Goal: Transaction & Acquisition: Purchase product/service

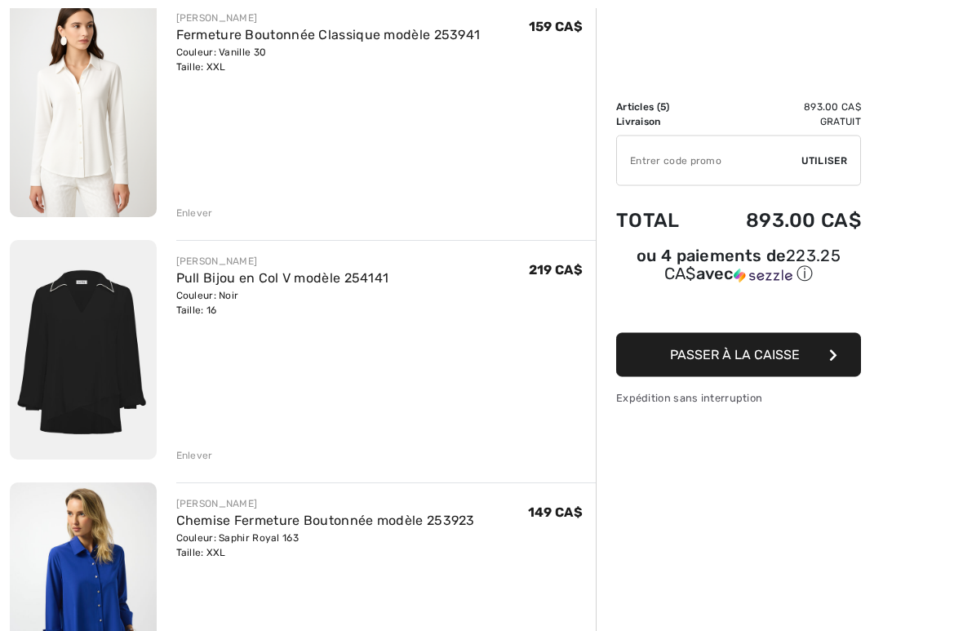
scroll to position [462, 0]
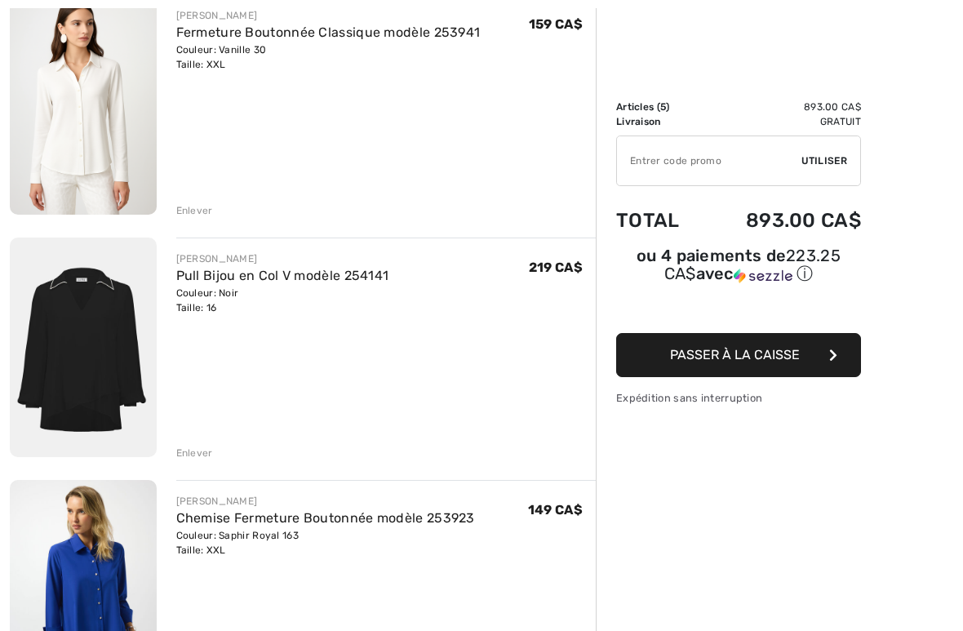
click at [274, 275] on link "Pull Bijou en Col V modèle 254141" at bounding box center [282, 276] width 213 height 16
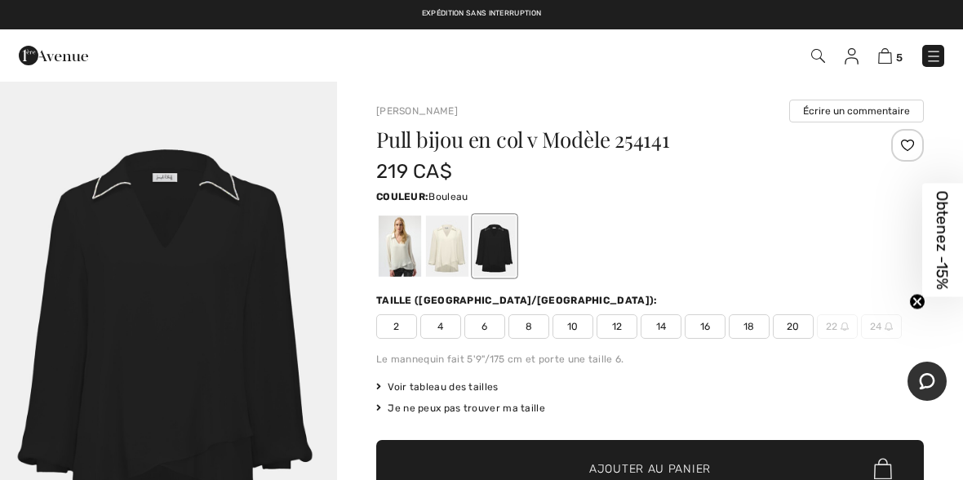
click at [433, 241] on div at bounding box center [447, 245] width 42 height 61
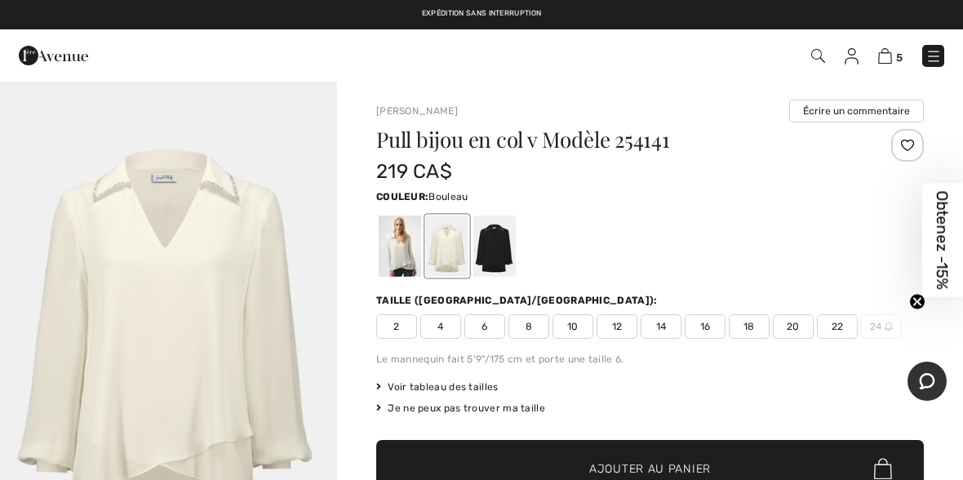
click at [396, 239] on div at bounding box center [400, 245] width 42 height 61
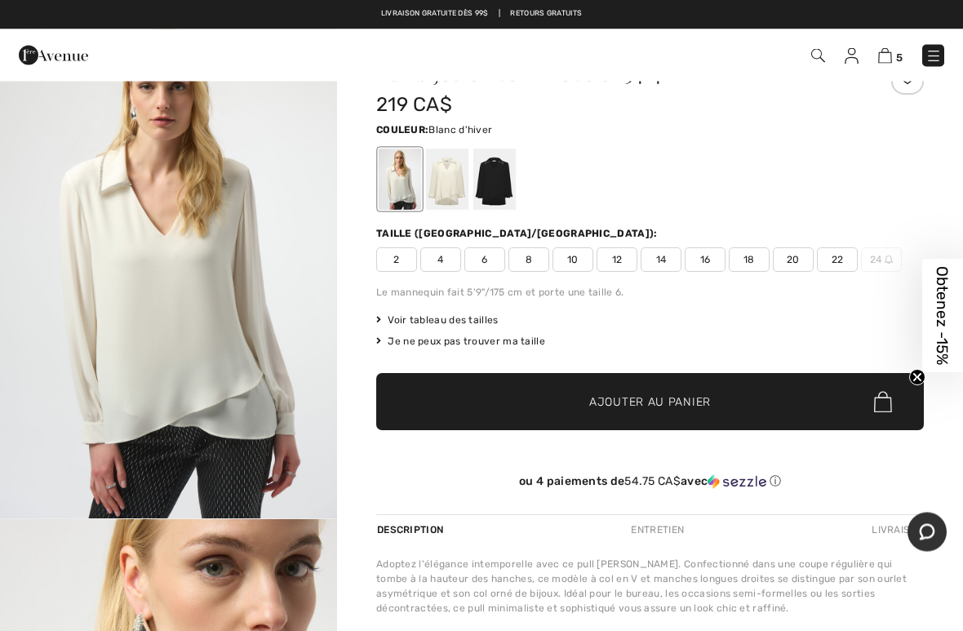
scroll to position [69, 0]
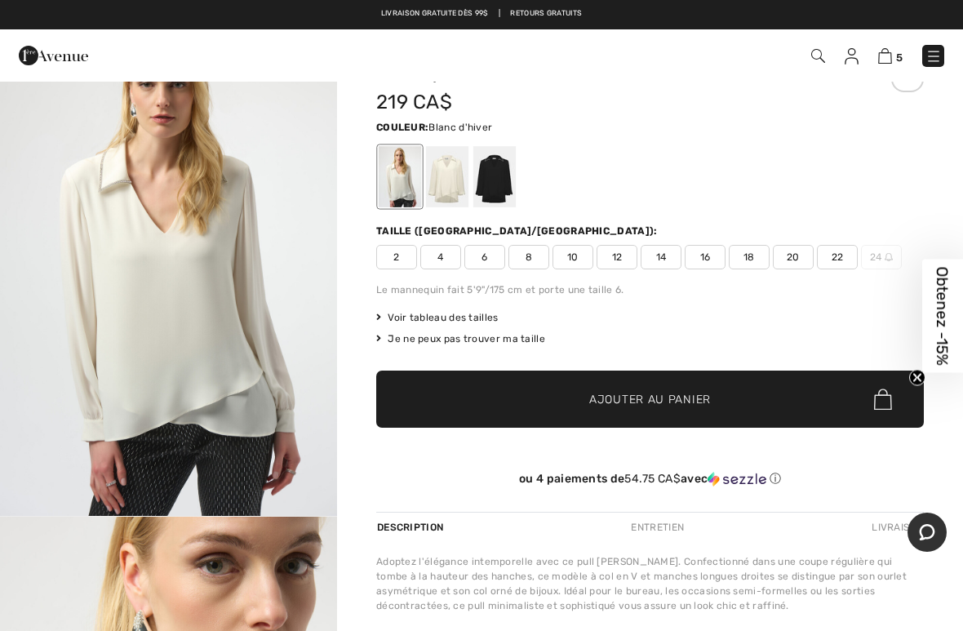
click at [706, 260] on span "16" at bounding box center [704, 257] width 41 height 24
click at [700, 402] on span "Ajouter au panier" at bounding box center [650, 399] width 122 height 17
click at [888, 55] on img at bounding box center [885, 56] width 14 height 16
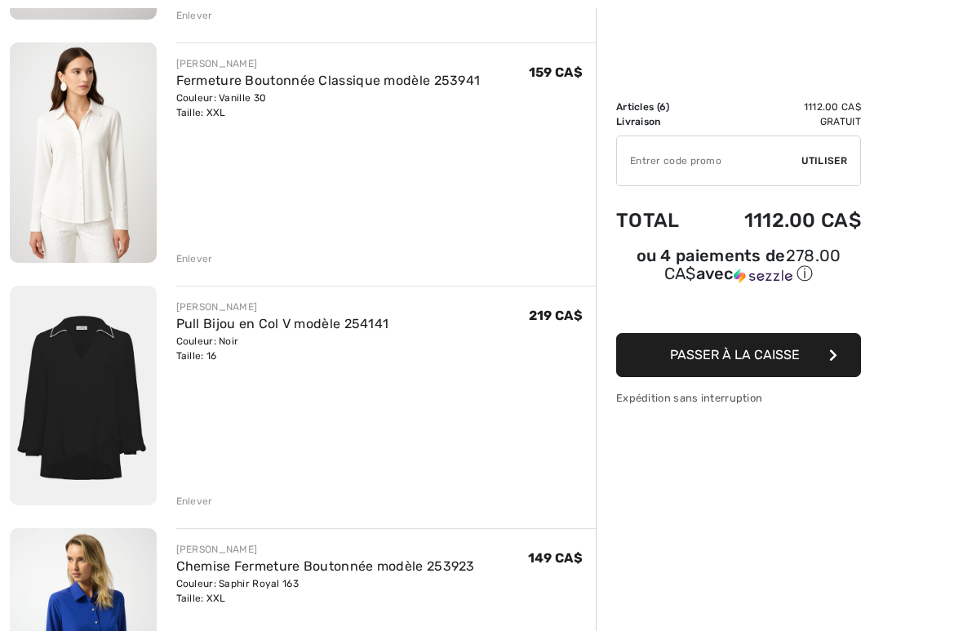
scroll to position [454, 0]
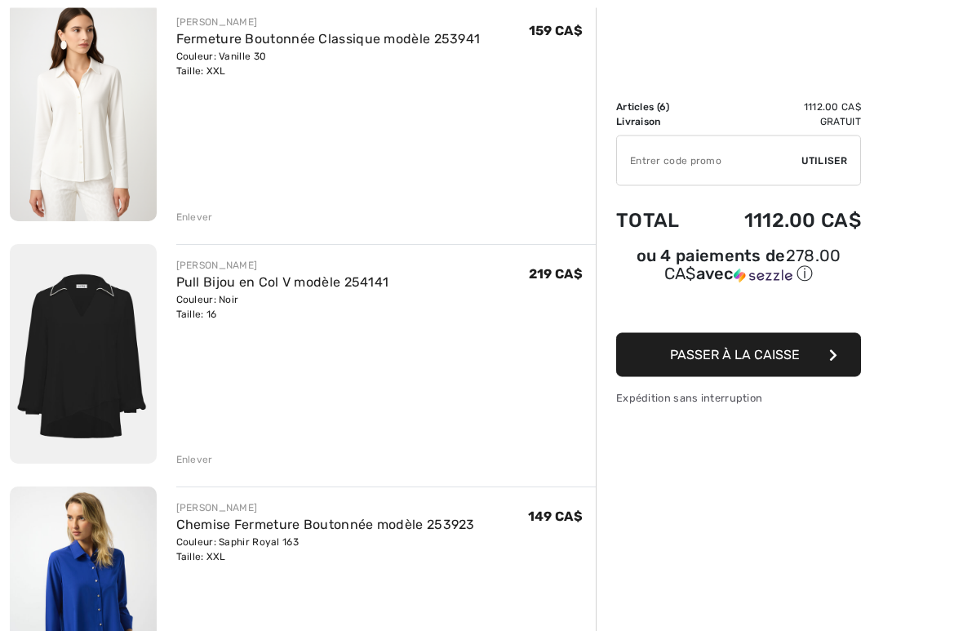
click at [197, 464] on div "Enlever" at bounding box center [194, 460] width 37 height 15
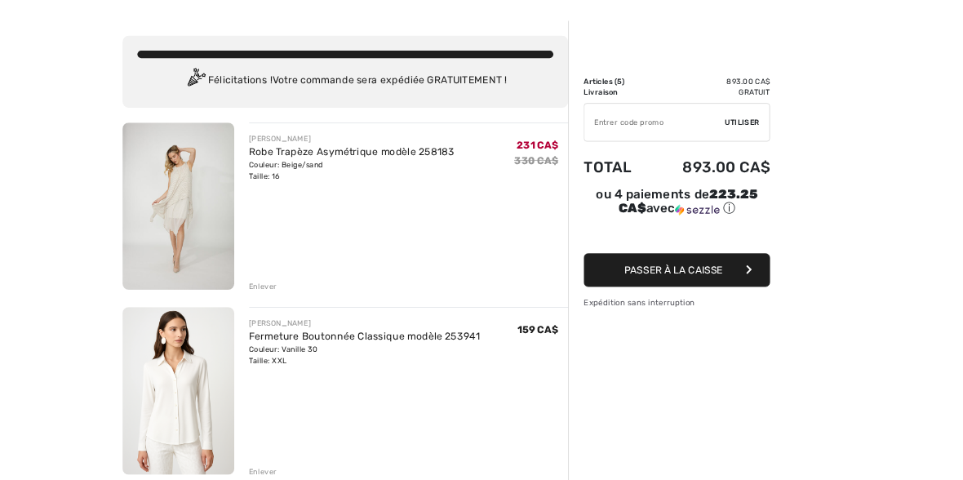
scroll to position [0, 0]
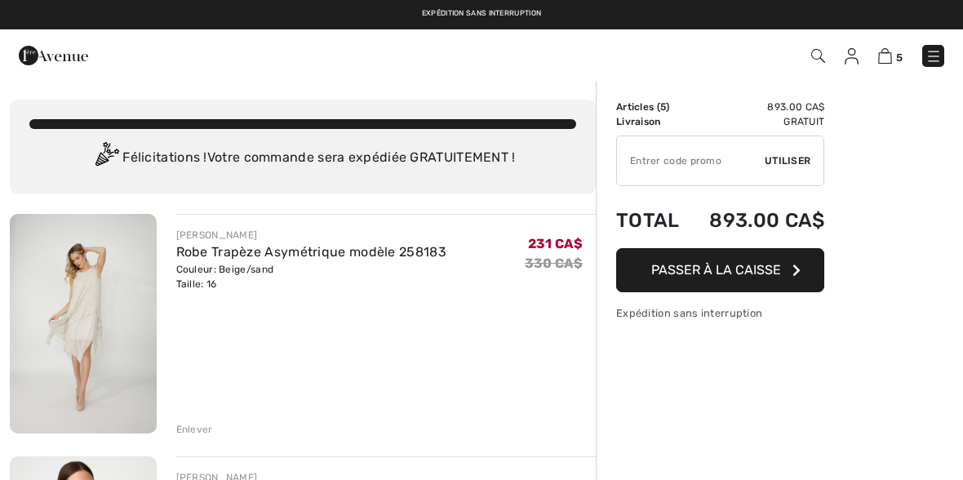
scroll to position [462, 0]
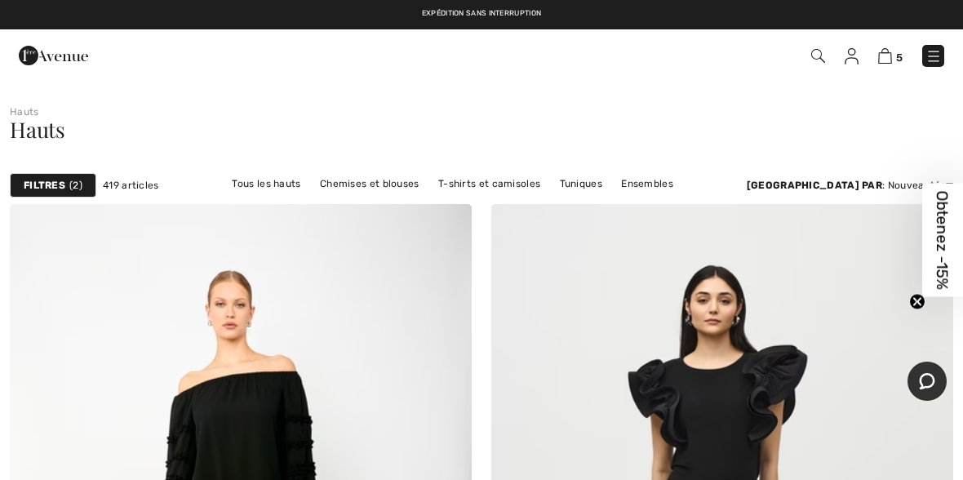
click at [16, 113] on link "Hauts" at bounding box center [24, 111] width 29 height 11
click at [928, 58] on img at bounding box center [933, 56] width 16 height 16
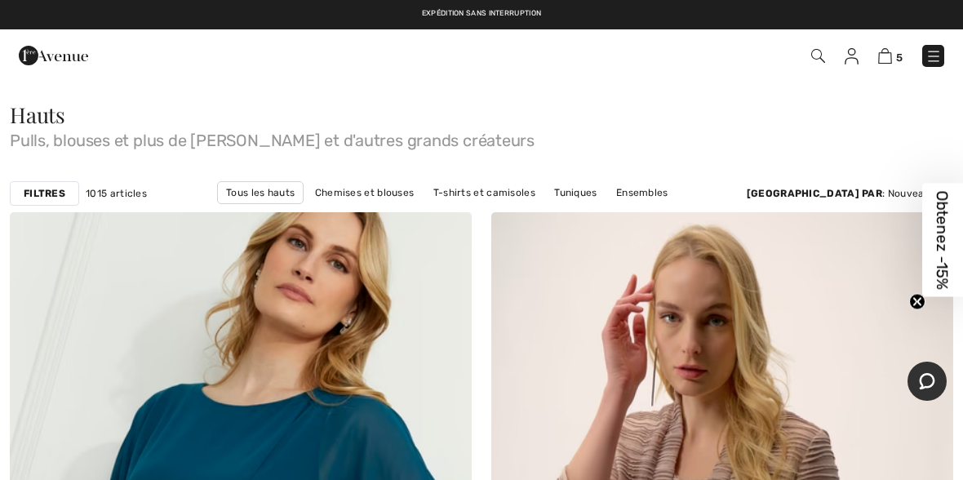
click at [937, 55] on img at bounding box center [933, 56] width 16 height 16
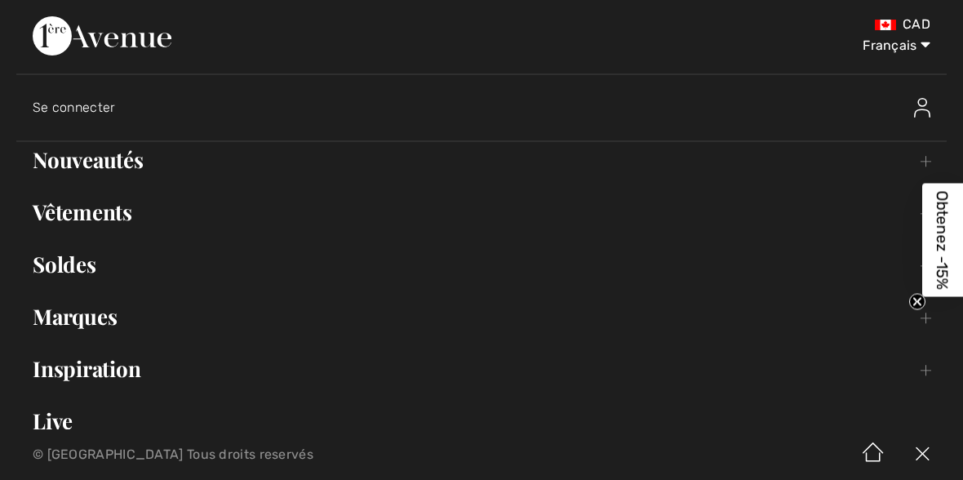
click at [86, 162] on link "Nouveautés Toggle submenu" at bounding box center [481, 160] width 930 height 36
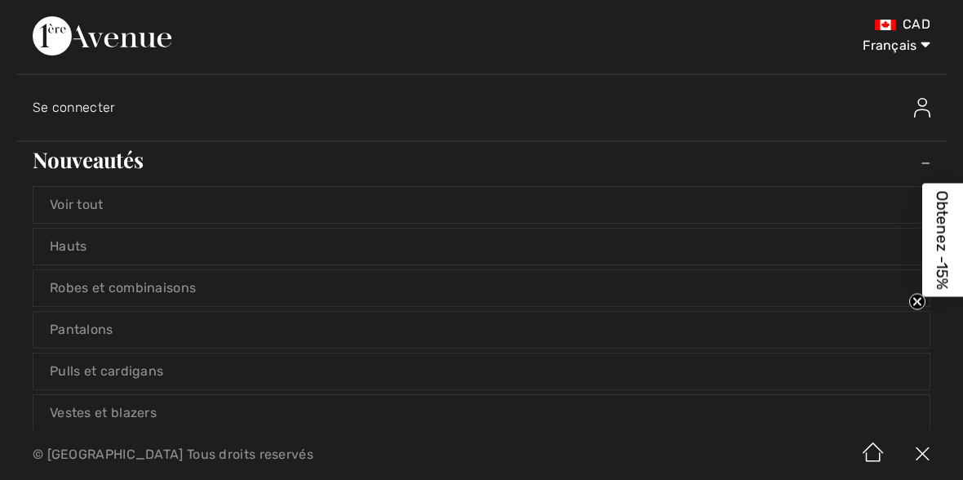
click at [99, 321] on link "Pantalons" at bounding box center [481, 330] width 896 height 36
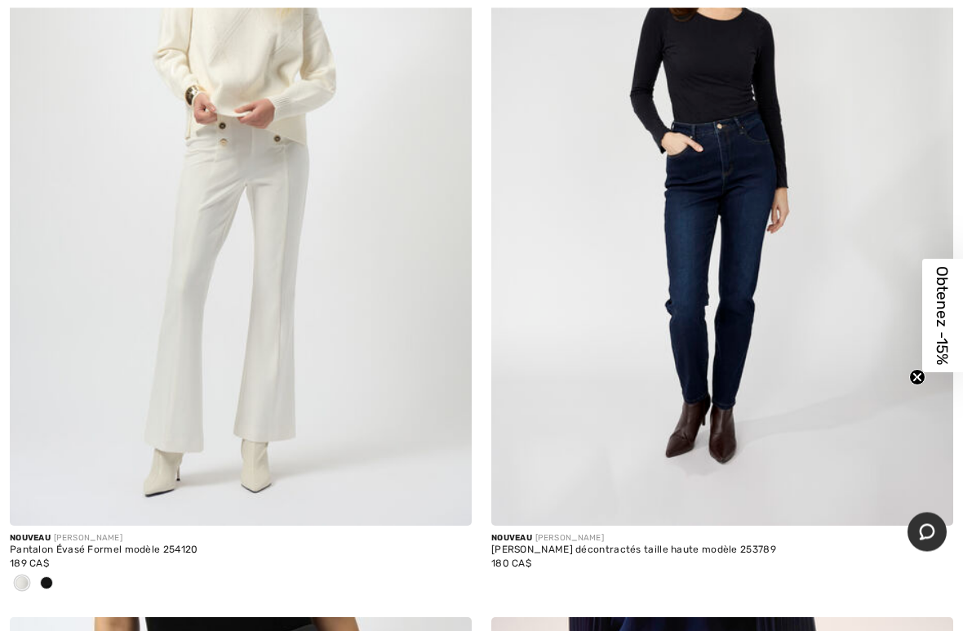
scroll to position [2695, 0]
click at [377, 325] on img at bounding box center [241, 179] width 462 height 693
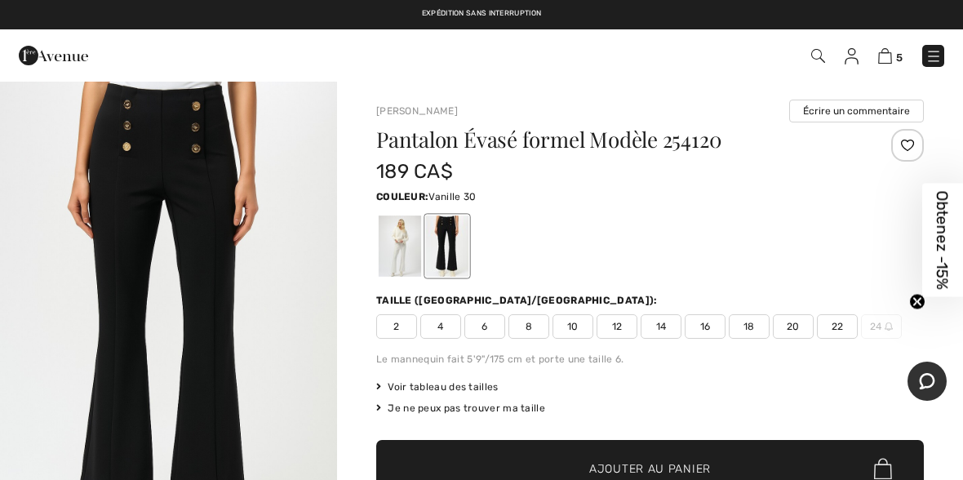
click at [399, 249] on div at bounding box center [400, 245] width 42 height 61
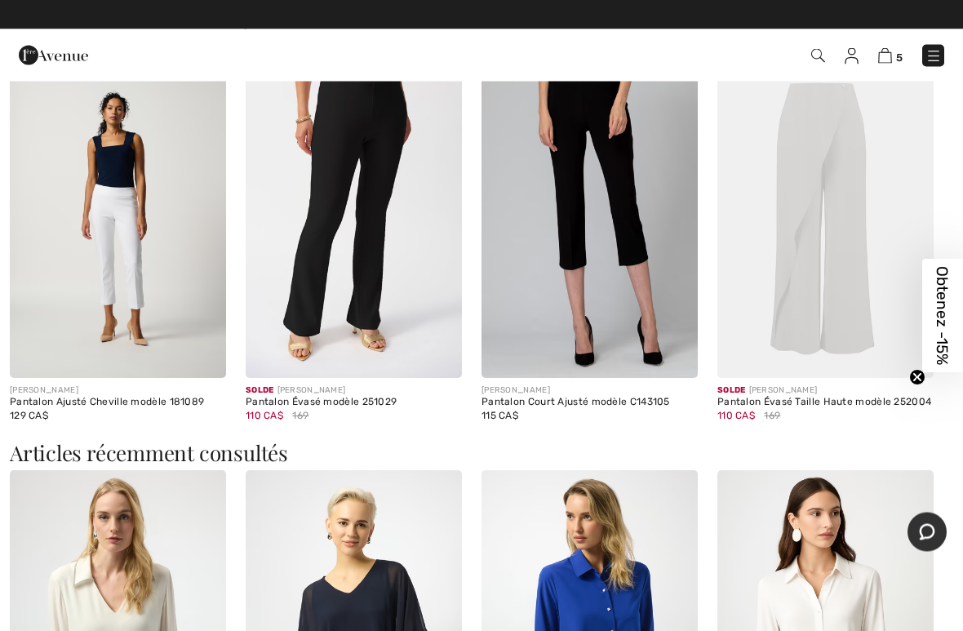
scroll to position [1986, 0]
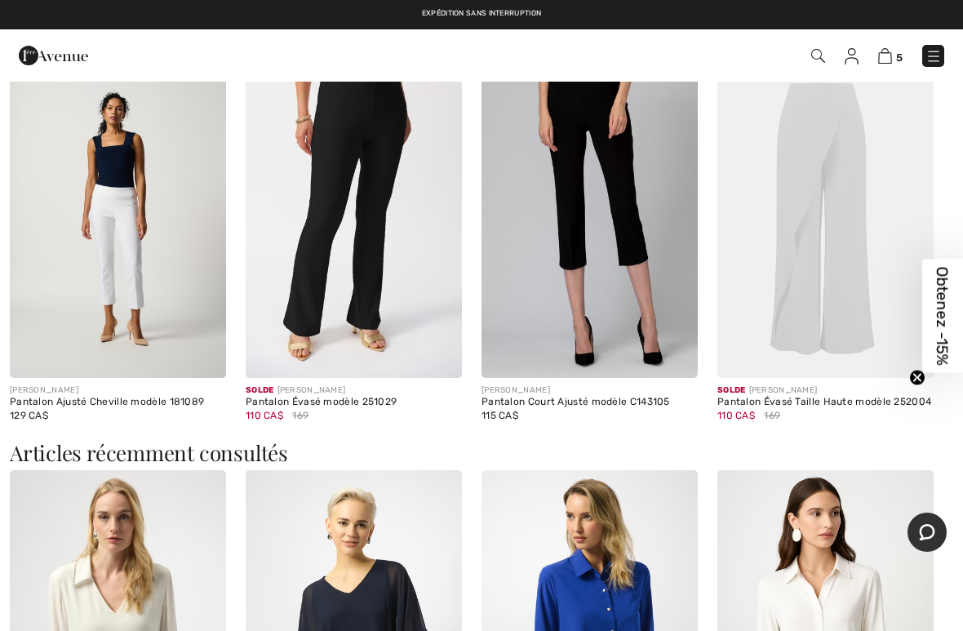
click at [90, 315] on img at bounding box center [118, 216] width 216 height 325
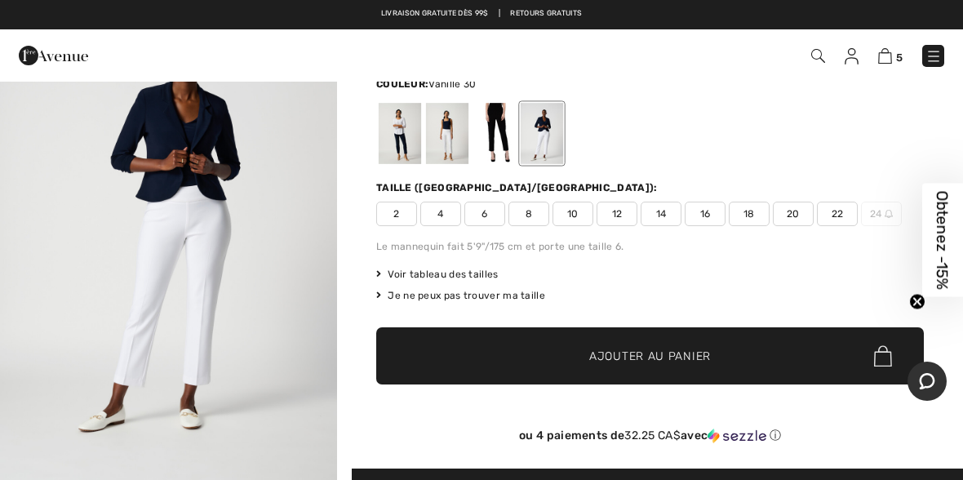
scroll to position [100, 0]
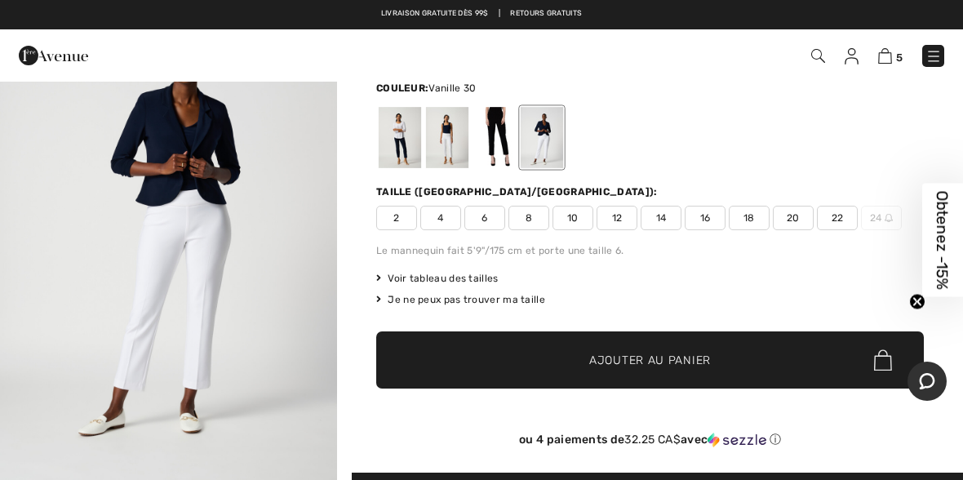
click at [460, 276] on span "Voir tableau des tailles" at bounding box center [437, 278] width 122 height 15
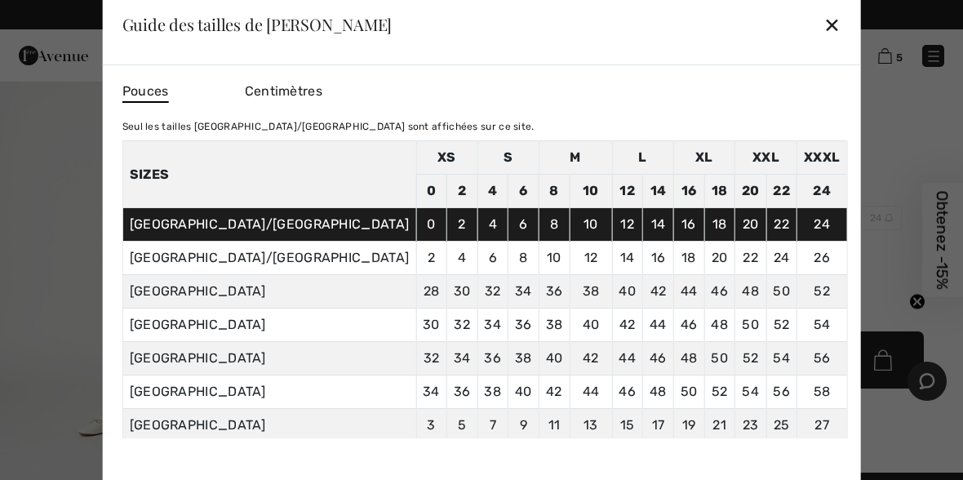
scroll to position [0, 0]
click at [823, 21] on div "✕" at bounding box center [831, 24] width 17 height 34
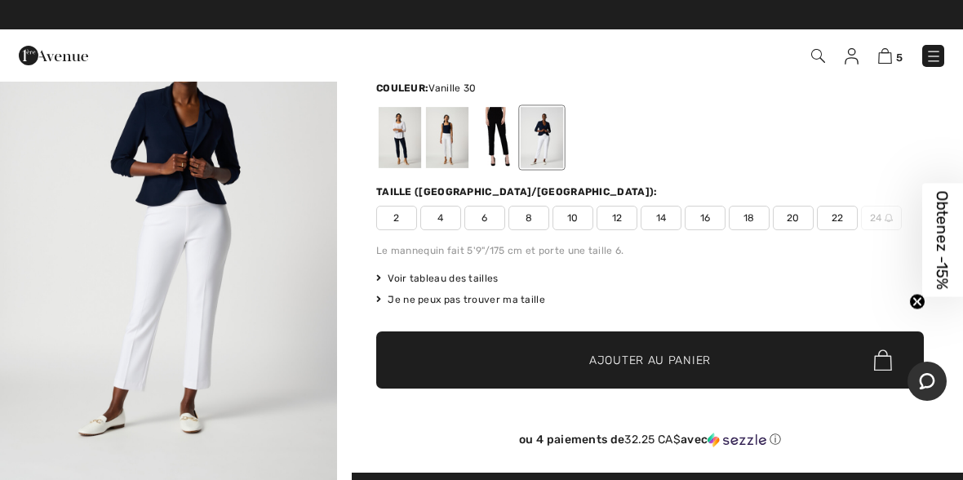
click at [727, 214] on div "2 4 6 8 10 12 14 16 18 20 22 24" at bounding box center [649, 218] width 547 height 24
click at [702, 216] on span "16" at bounding box center [704, 218] width 41 height 24
click at [740, 361] on span "✔ Ajouté au panier Ajouter au panier" at bounding box center [649, 359] width 547 height 57
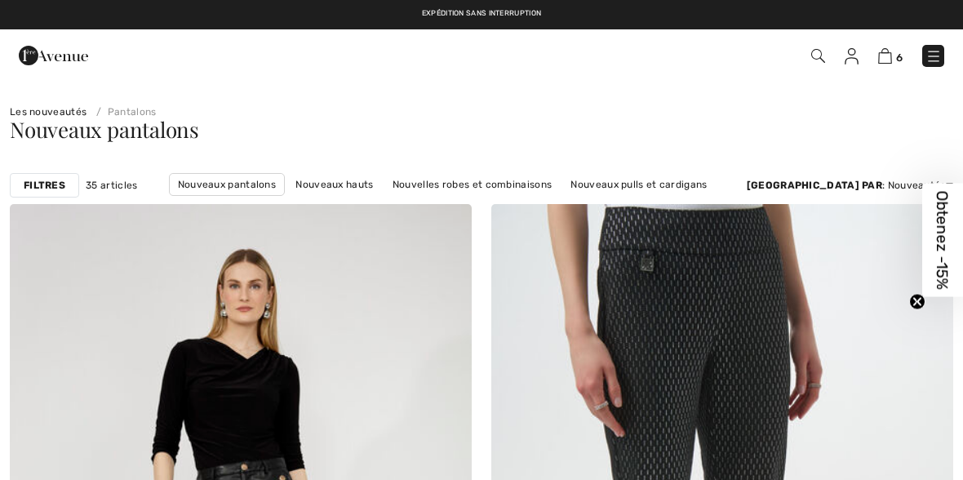
checkbox input "true"
click at [896, 51] on span "6" at bounding box center [899, 57] width 7 height 12
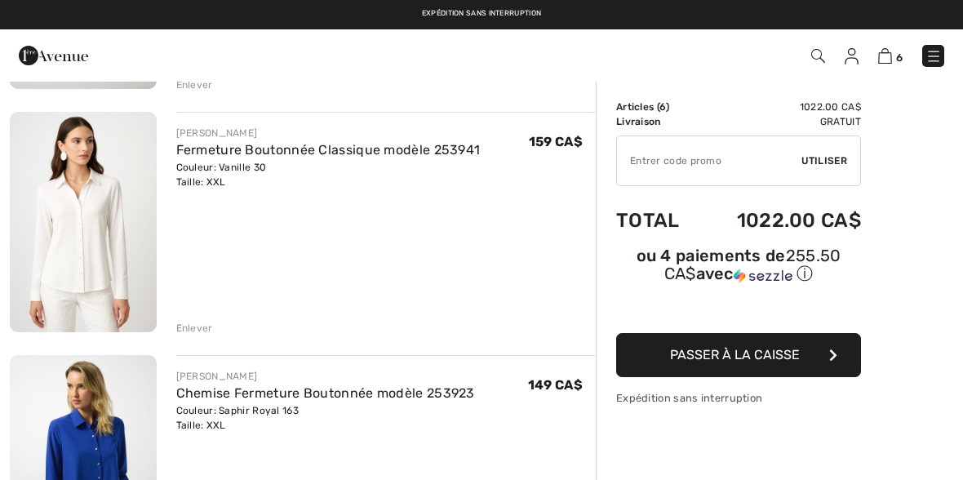
scroll to position [343, 0]
click at [189, 330] on div "Enlever" at bounding box center [194, 328] width 37 height 15
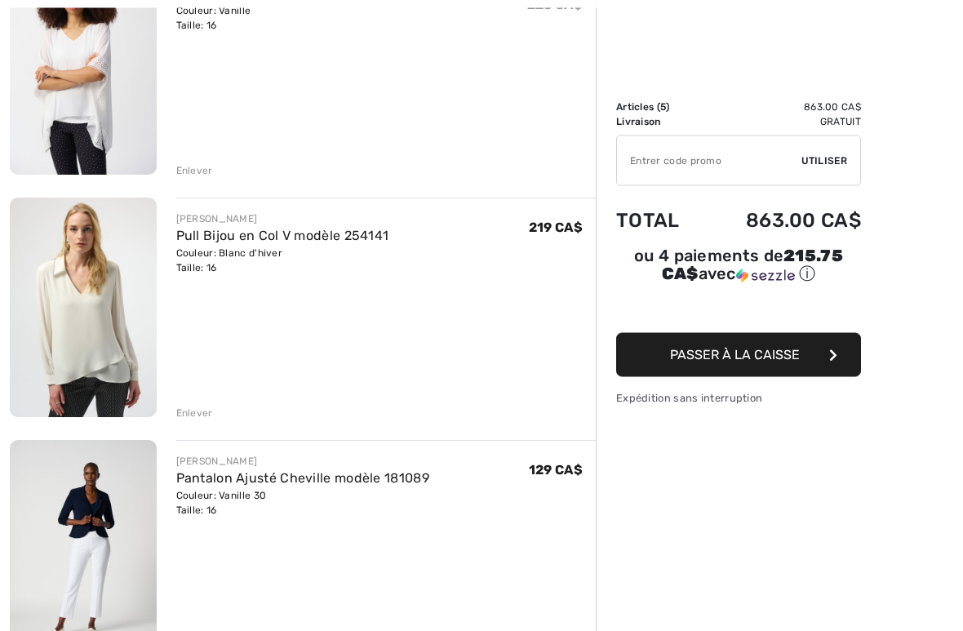
scroll to position [743, 0]
click at [184, 412] on div "Enlever" at bounding box center [194, 412] width 37 height 15
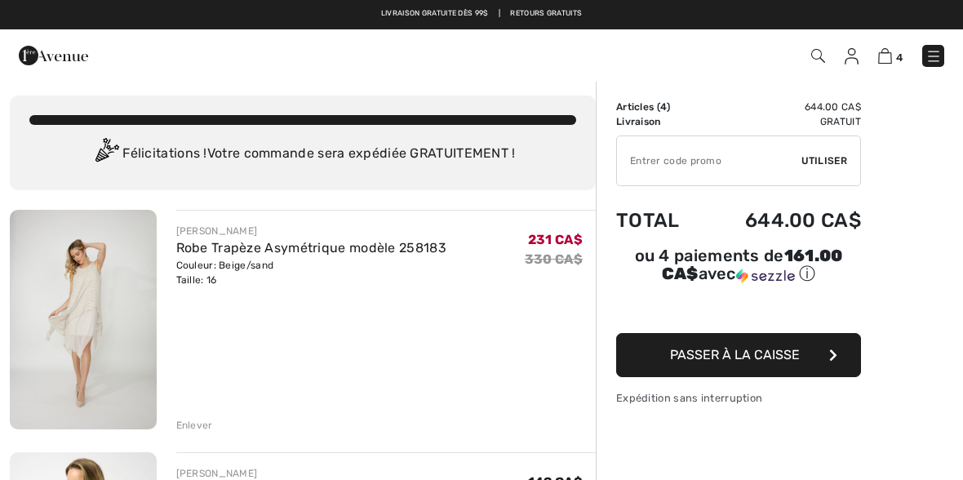
scroll to position [0, 0]
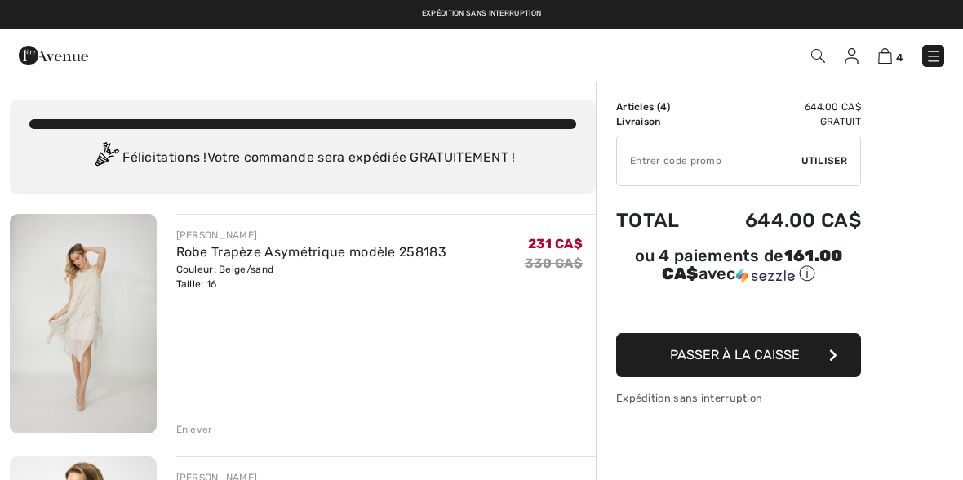
click at [812, 353] on button "Passer à la caisse" at bounding box center [738, 355] width 245 height 44
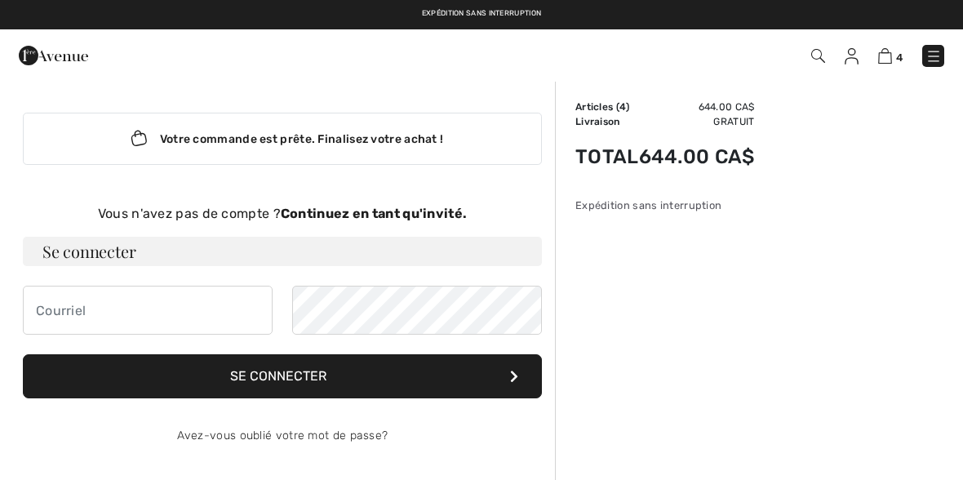
click at [410, 205] on div "Vous n'avez pas de compte ? Continuez en tant qu'invité." at bounding box center [282, 214] width 519 height 20
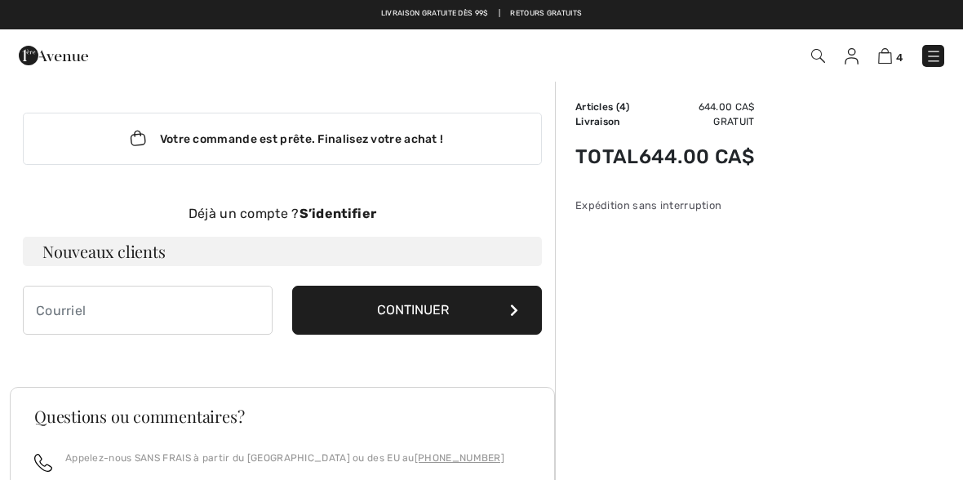
click at [433, 321] on button "Continuer" at bounding box center [417, 310] width 250 height 49
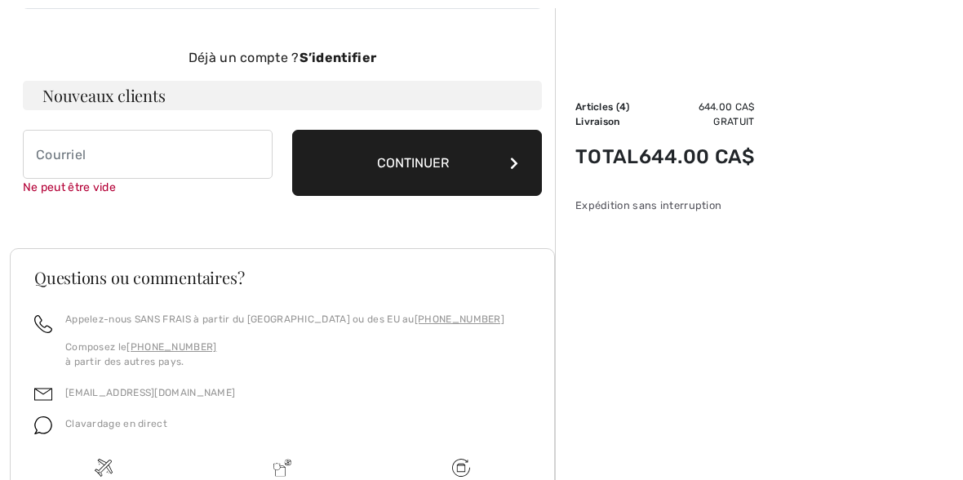
scroll to position [168, 0]
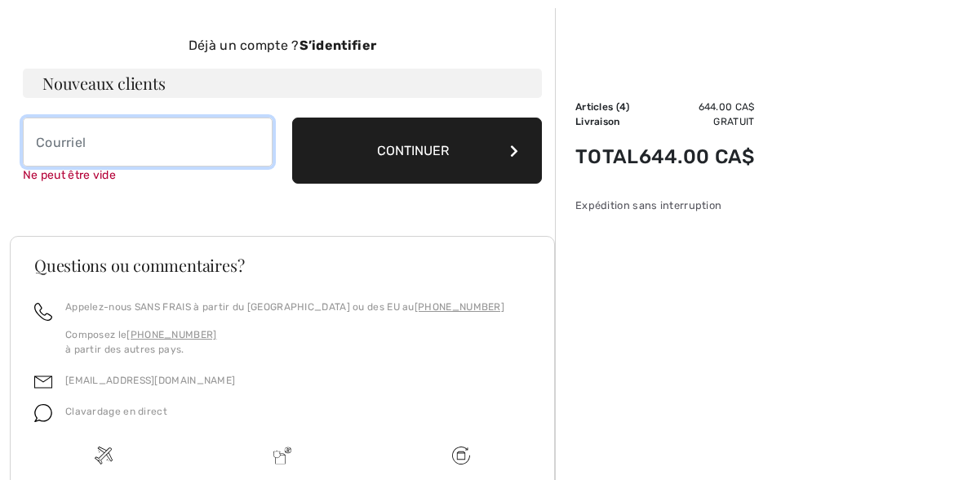
click at [85, 138] on input "email" at bounding box center [148, 141] width 250 height 49
type input "[EMAIL_ADDRESS][DOMAIN_NAME]"
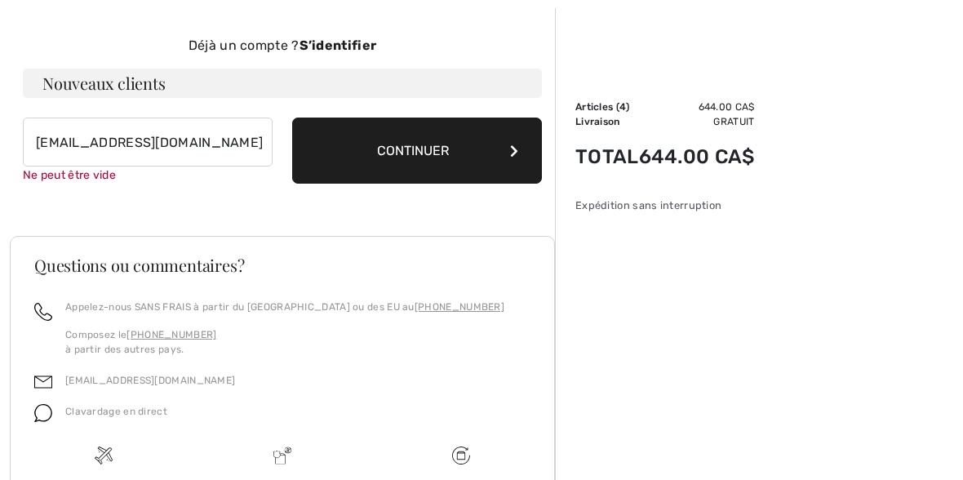
click at [445, 156] on button "Continuer" at bounding box center [417, 150] width 250 height 66
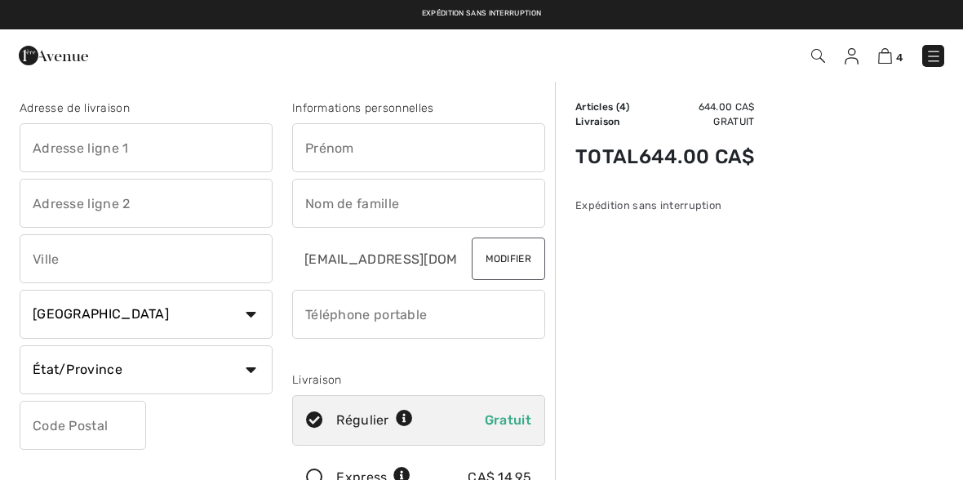
click at [64, 160] on input "text" at bounding box center [146, 147] width 253 height 49
type input "161, 4e rang"
click at [69, 254] on input "text" at bounding box center [146, 258] width 253 height 49
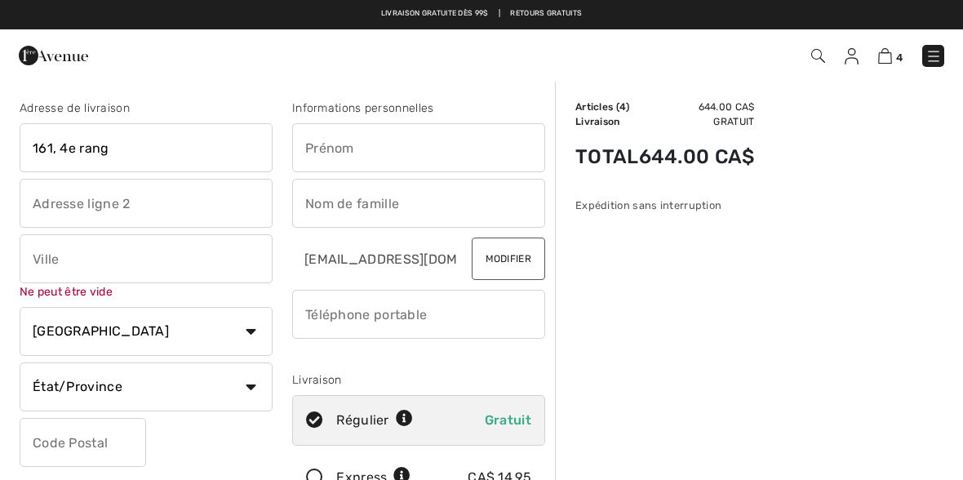
type input "[PERSON_NAME]"
type input "migneault"
type input "G0V 1C0"
type input "genevieve"
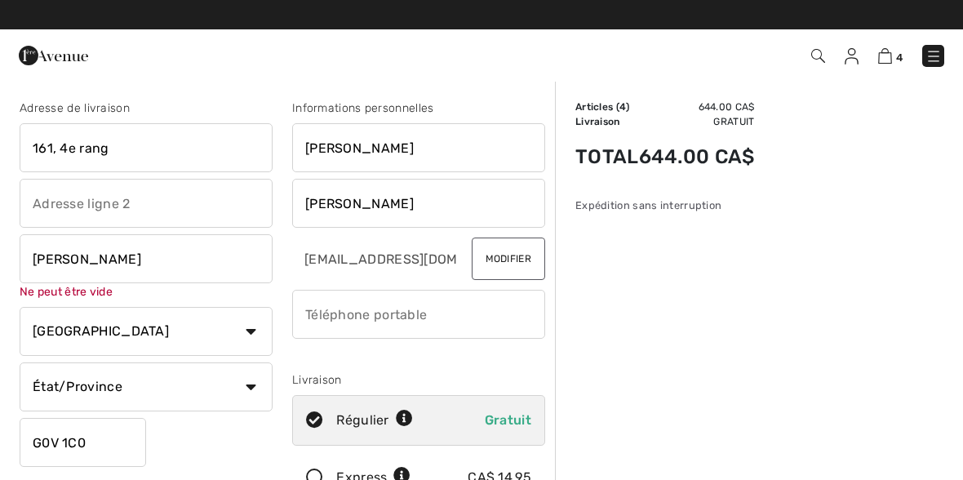
click at [469, 318] on input "phone" at bounding box center [418, 314] width 253 height 49
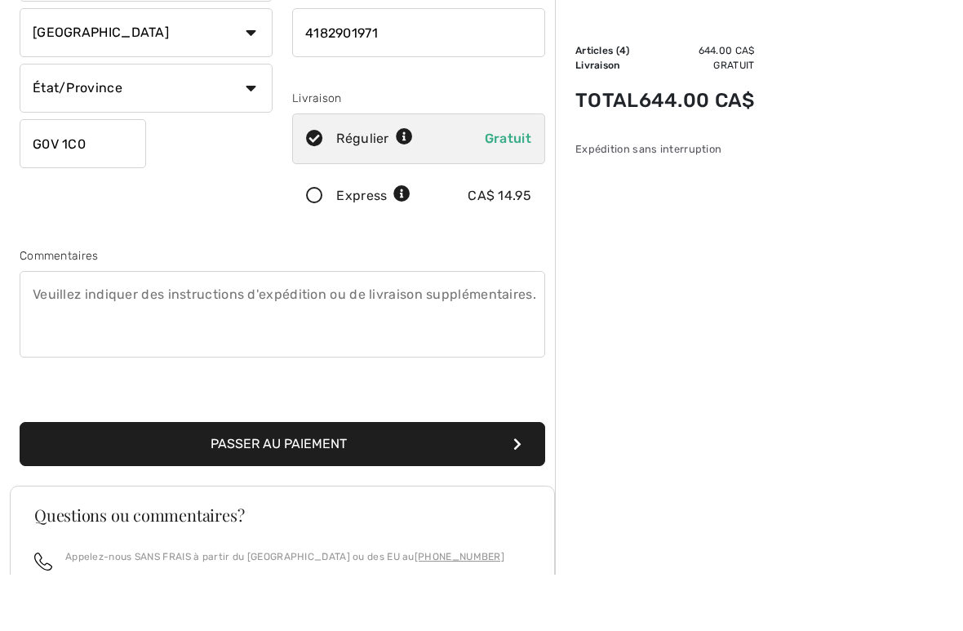
scroll to position [250, 0]
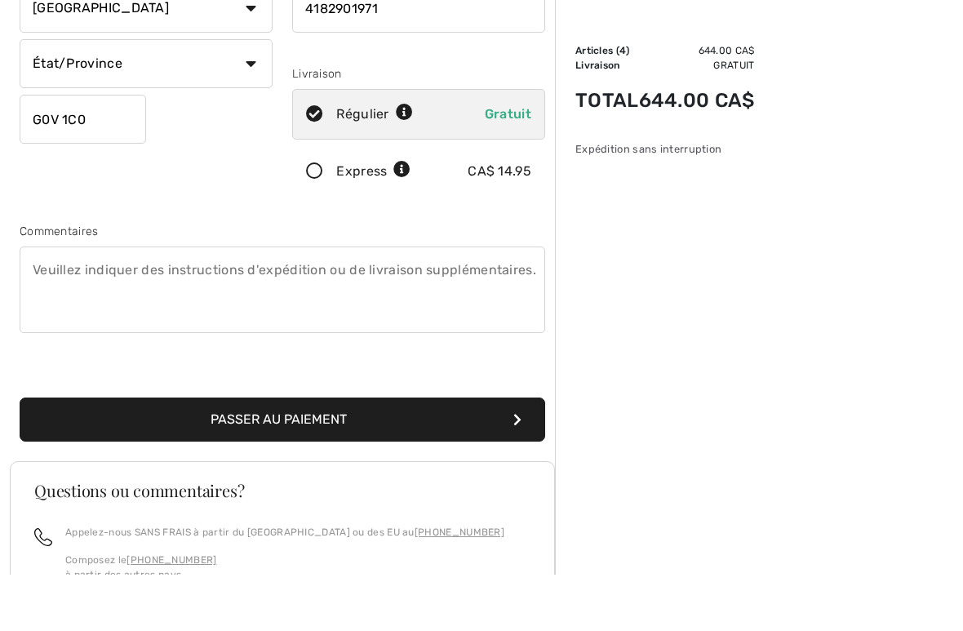
type input "4182901971"
click at [447, 454] on button "Passer au paiement" at bounding box center [282, 476] width 525 height 44
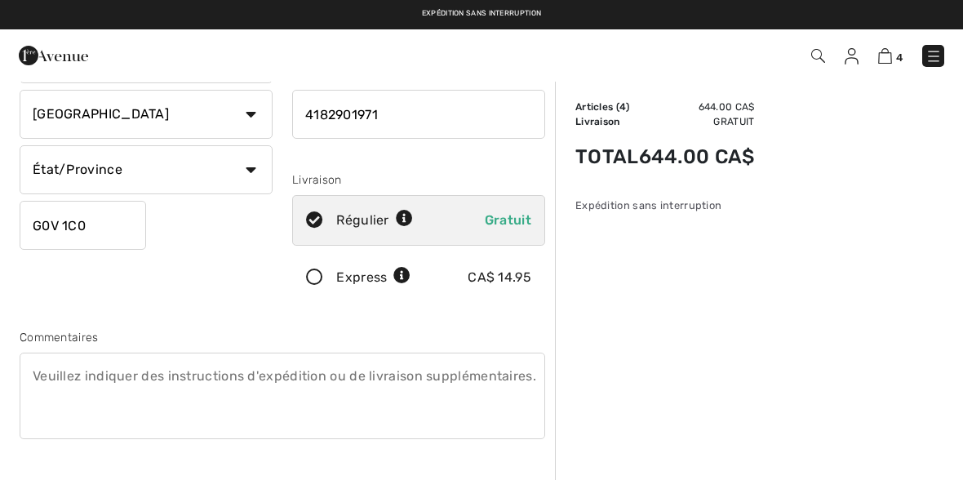
scroll to position [190, 0]
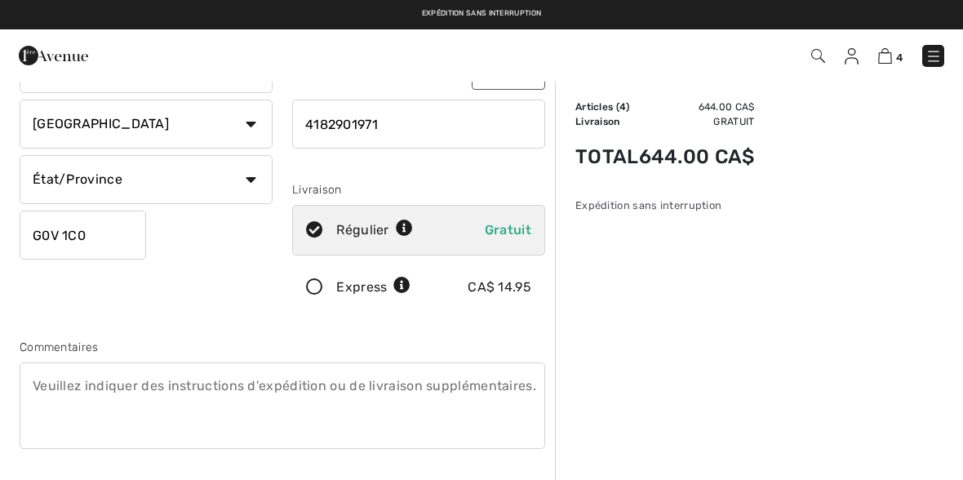
click at [76, 180] on select "État/Province Alberta Colombie-Britannique Ile-du-Prince-Edward Manitoba Nouvea…" at bounding box center [146, 179] width 253 height 49
select select "QC"
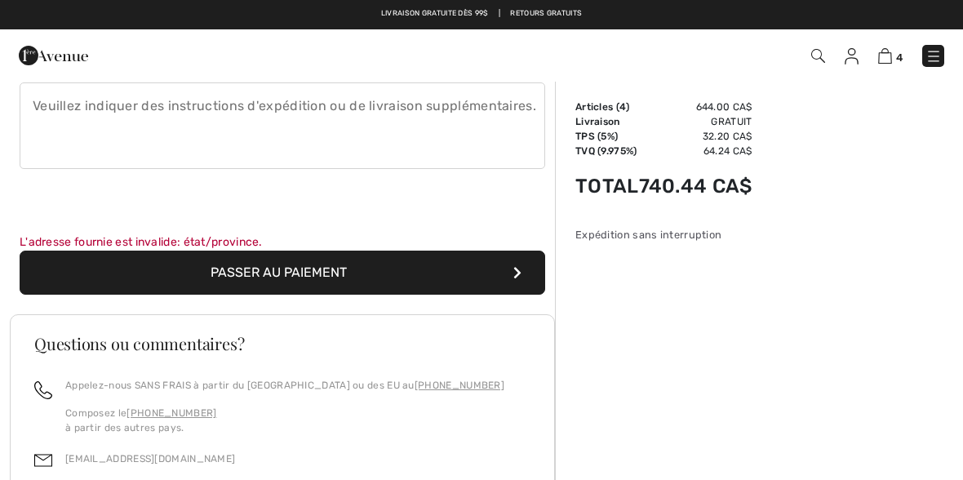
scroll to position [468, 0]
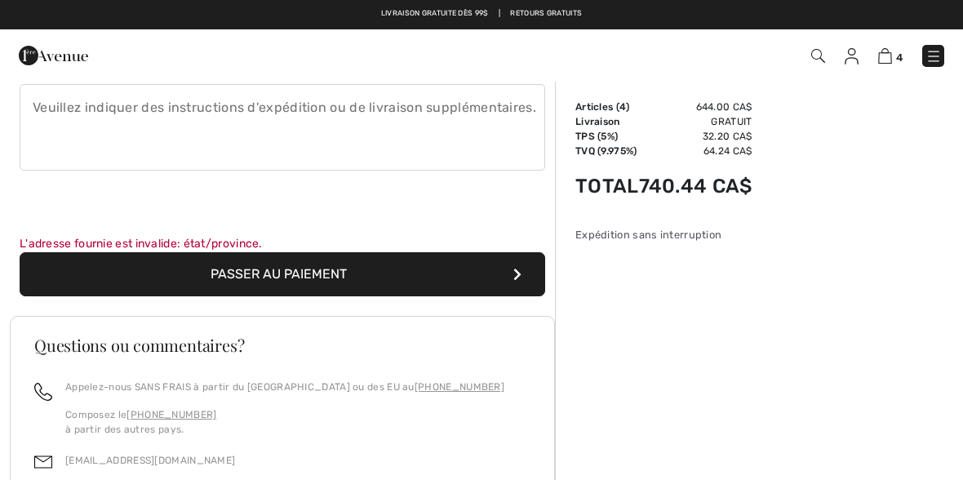
click at [101, 264] on button "Passer au paiement" at bounding box center [282, 274] width 525 height 44
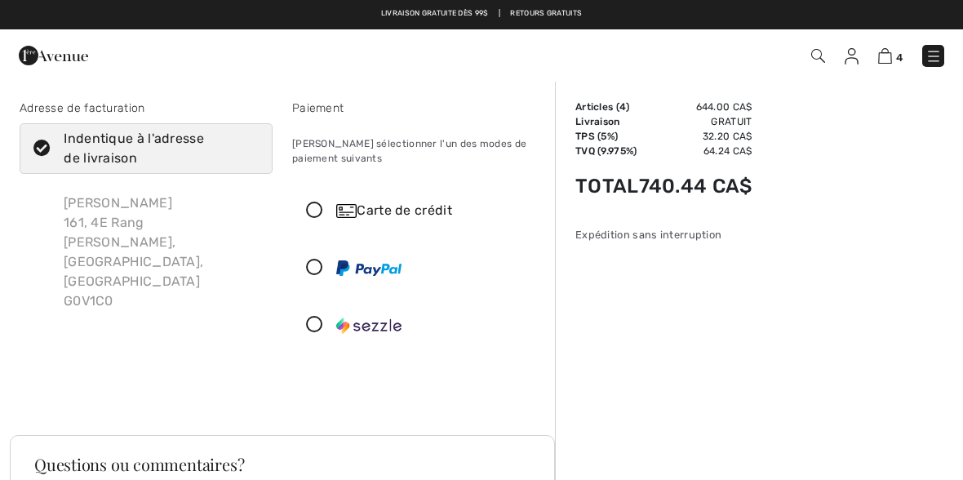
click at [313, 208] on icon at bounding box center [314, 210] width 43 height 17
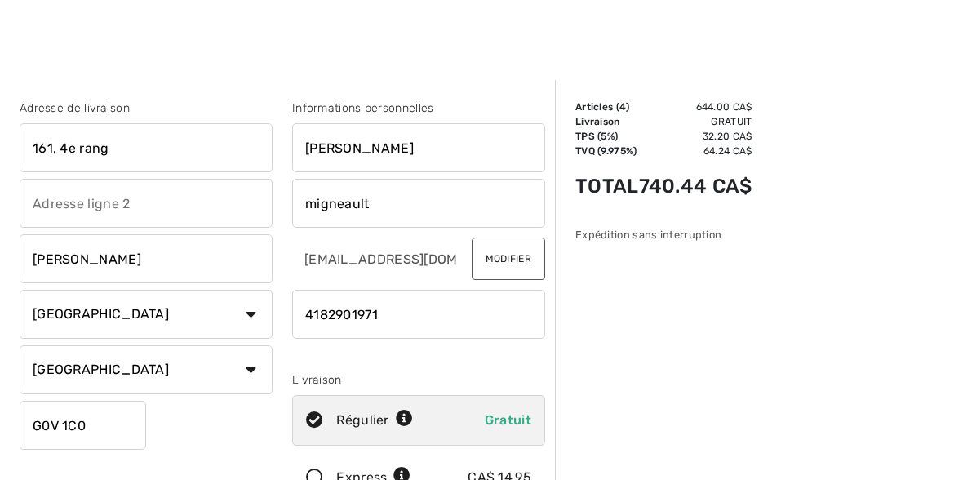
scroll to position [468, 0]
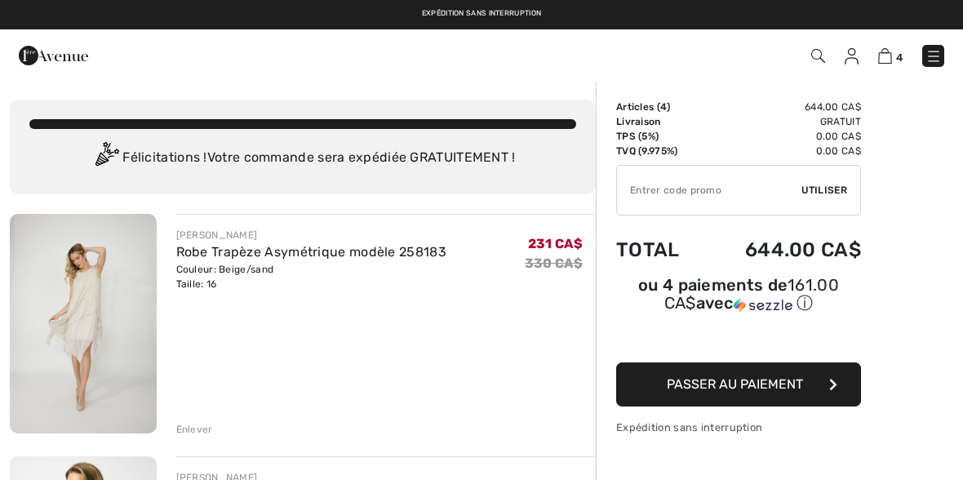
click at [183, 428] on div "Enlever" at bounding box center [194, 429] width 37 height 15
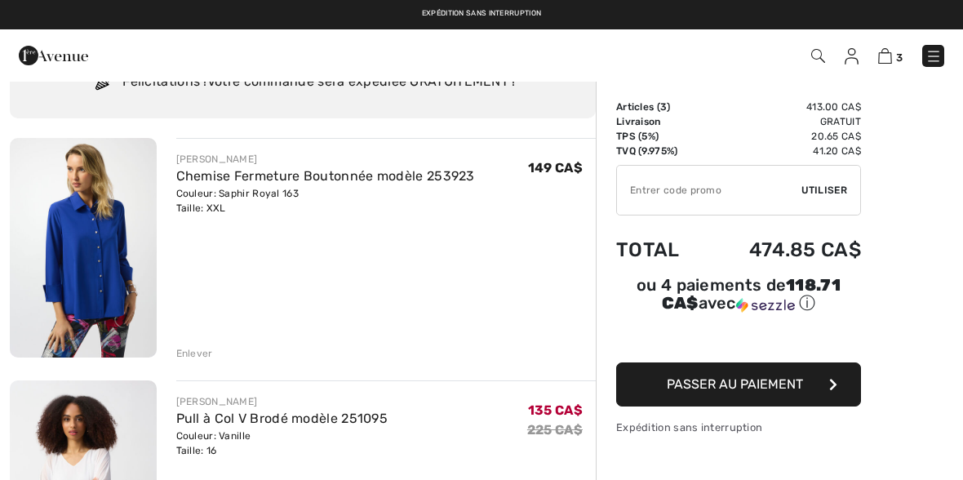
scroll to position [75, 0]
